Goal: Check status

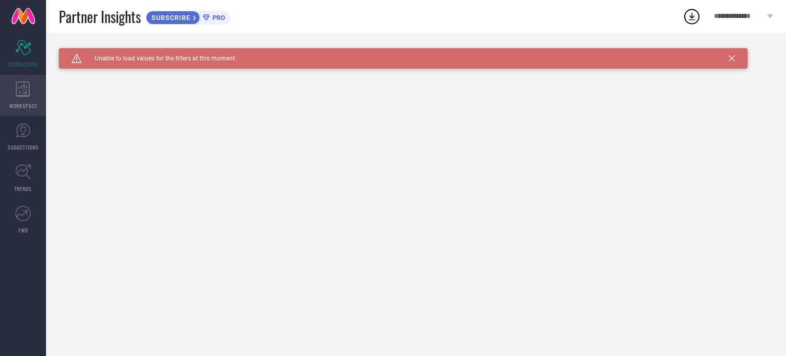
click at [26, 94] on icon at bounding box center [23, 88] width 14 height 15
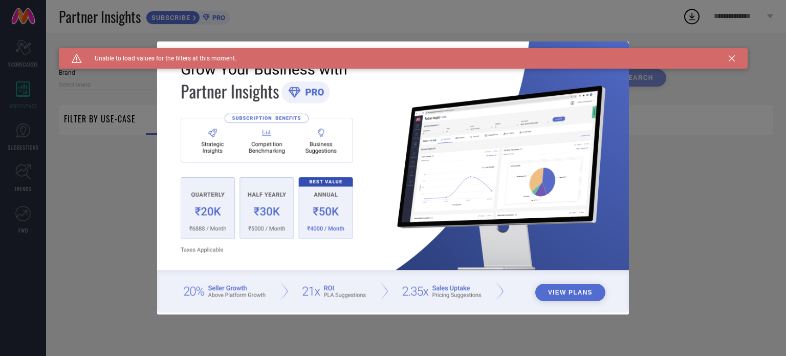
type input "1 STOP FASHION"
type input "All"
